Goal: Task Accomplishment & Management: Complete application form

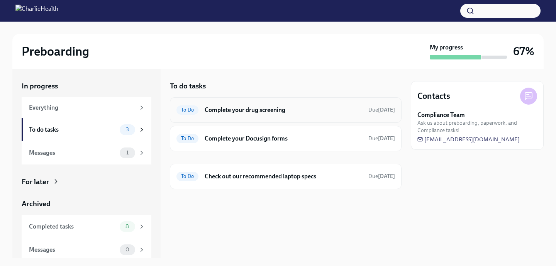
click at [271, 116] on div "To Do Complete your drug screening Due [DATE]" at bounding box center [286, 110] width 219 height 12
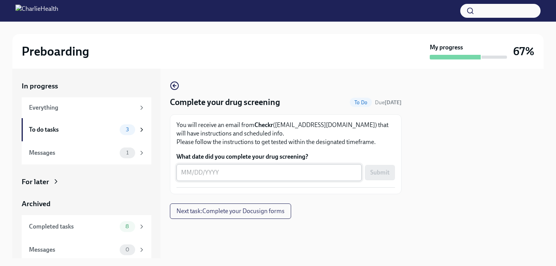
click at [185, 173] on textarea "What date did you complete your drug screening?" at bounding box center [269, 172] width 176 height 9
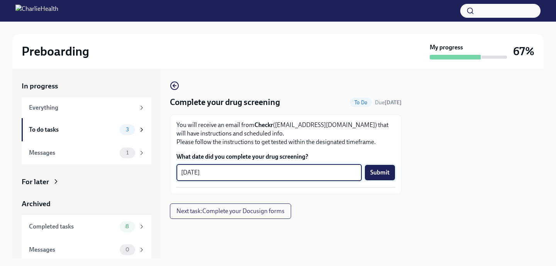
type textarea "[DATE]"
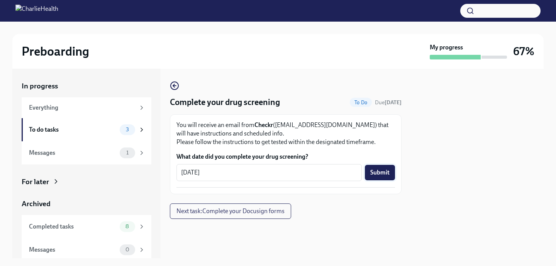
click at [380, 174] on span "Submit" at bounding box center [379, 173] width 19 height 8
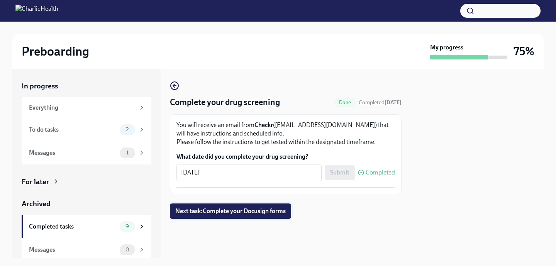
click at [249, 212] on span "Next task : Complete your Docusign forms" at bounding box center [230, 211] width 110 height 8
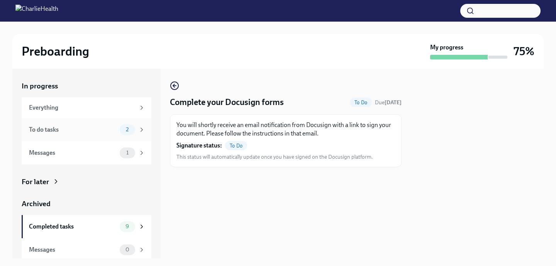
click at [101, 134] on div "To do tasks" at bounding box center [73, 130] width 88 height 8
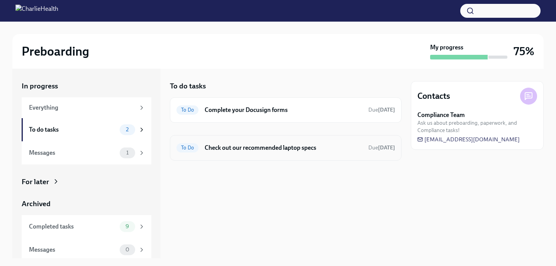
click at [274, 154] on div "To Do Check out our recommended laptop specs Due [DATE]" at bounding box center [286, 147] width 232 height 25
click at [270, 144] on h6 "Check out our recommended laptop specs" at bounding box center [284, 148] width 158 height 8
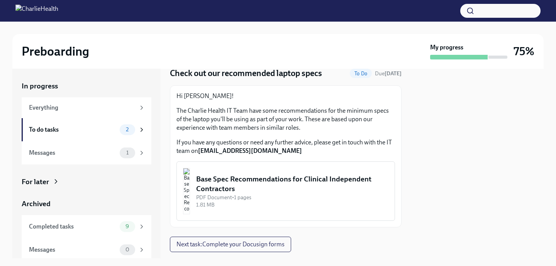
scroll to position [30, 0]
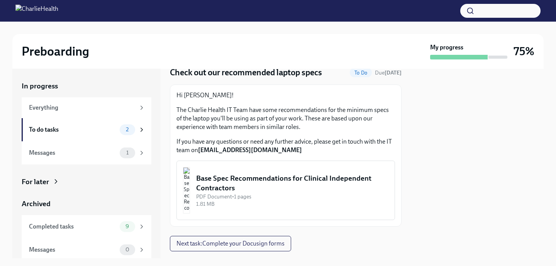
click at [305, 191] on div "Base Spec Recommendations for Clinical Independent Contractors" at bounding box center [292, 183] width 192 height 20
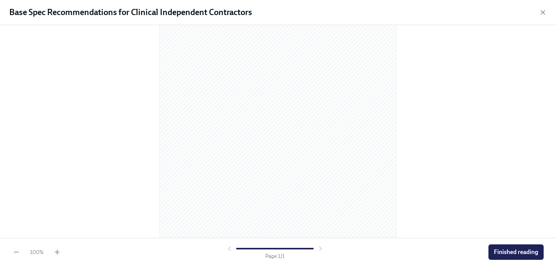
scroll to position [106, 0]
click at [510, 253] on span "Finished reading" at bounding box center [516, 252] width 44 height 8
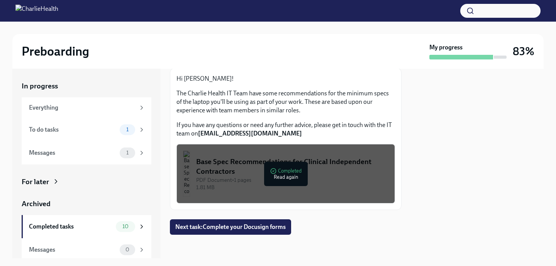
scroll to position [48, 0]
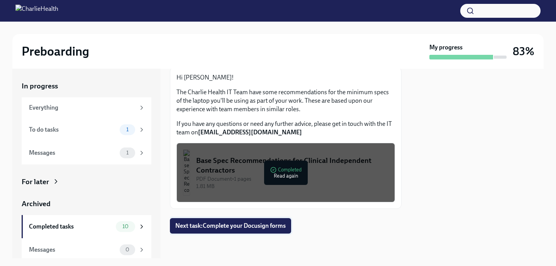
click at [231, 226] on span "Next task : Complete your Docusign forms" at bounding box center [230, 226] width 110 height 8
